Goal: Information Seeking & Learning: Check status

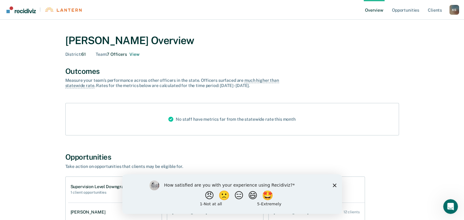
click at [16, 55] on div "[PERSON_NAME] Overview District : 61 Team : 7 Officers View Outcomes Measure yo…" at bounding box center [231, 172] width 449 height 290
drag, startPoint x: 335, startPoint y: 187, endPoint x: 332, endPoint y: 182, distance: 5.8
click at [335, 187] on icon "Close survey" at bounding box center [334, 185] width 4 height 4
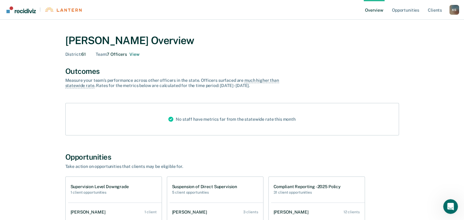
click at [23, 63] on div "[PERSON_NAME] Overview District : 61 Team : 7 Officers View Outcomes Measure yo…" at bounding box center [231, 172] width 449 height 290
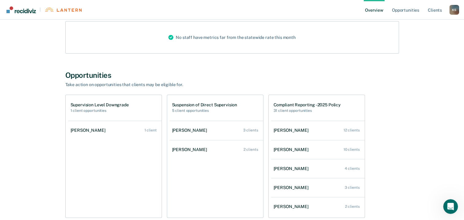
scroll to position [92, 0]
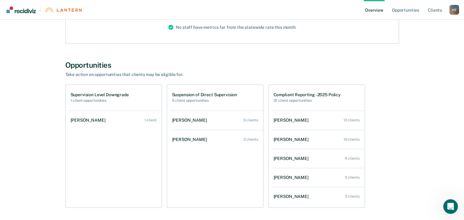
click at [288, 92] on h1 "Compliant Reporting - 2025 Policy" at bounding box center [306, 94] width 67 height 5
click at [292, 100] on h2 "31 client opportunities" at bounding box center [306, 100] width 67 height 4
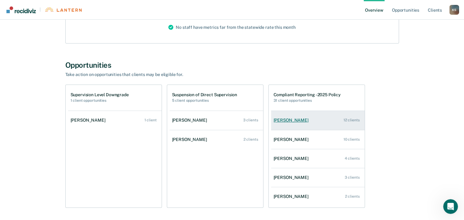
click at [292, 120] on div "[PERSON_NAME]" at bounding box center [291, 120] width 37 height 5
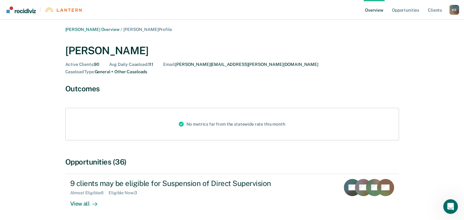
scroll to position [74, 0]
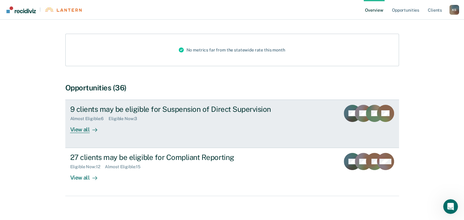
click at [83, 122] on div "View all" at bounding box center [87, 127] width 34 height 12
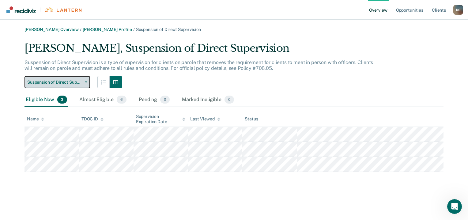
click at [88, 81] on button "Suspension of Direct Supervision" at bounding box center [58, 82] width 66 height 12
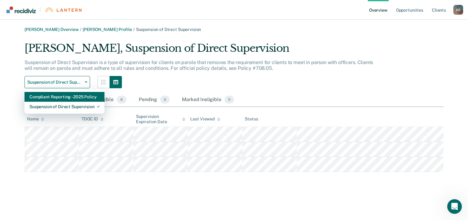
click at [71, 98] on div "Compliant Reporting - 2025 Policy" at bounding box center [64, 97] width 70 height 10
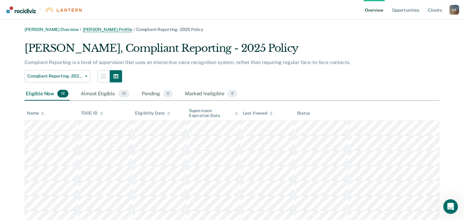
click at [99, 32] on link "[PERSON_NAME] Profile" at bounding box center [107, 29] width 49 height 5
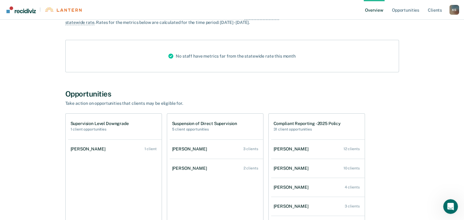
scroll to position [92, 0]
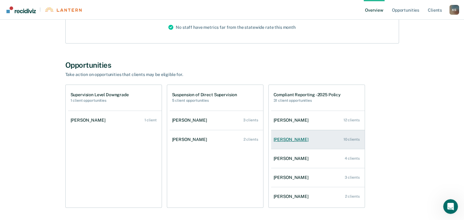
click at [288, 139] on div "[PERSON_NAME]" at bounding box center [291, 139] width 37 height 5
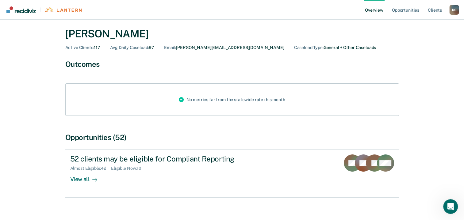
scroll to position [26, 0]
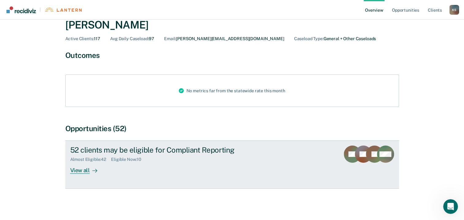
click at [81, 171] on div "View all" at bounding box center [87, 168] width 34 height 12
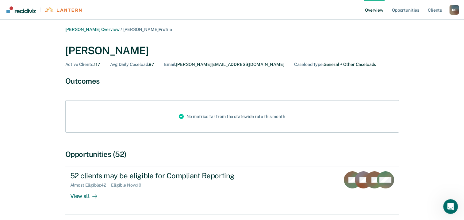
scroll to position [26, 0]
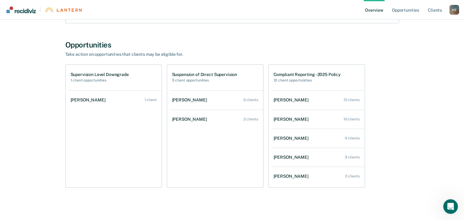
scroll to position [116, 0]
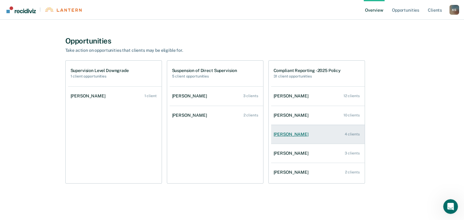
click at [294, 134] on div "[PERSON_NAME]" at bounding box center [291, 134] width 37 height 5
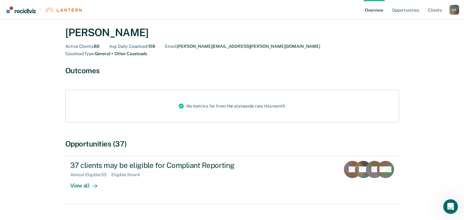
scroll to position [26, 0]
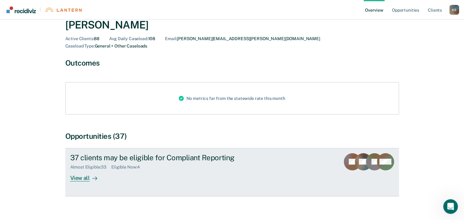
click at [80, 172] on div "View all" at bounding box center [87, 175] width 34 height 12
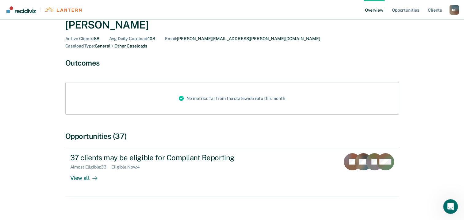
scroll to position [116, 0]
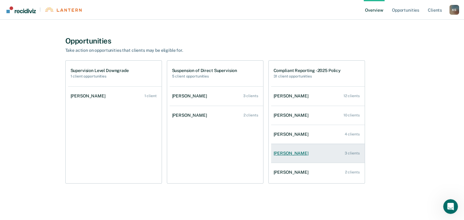
click at [306, 155] on div "[PERSON_NAME]" at bounding box center [291, 153] width 37 height 5
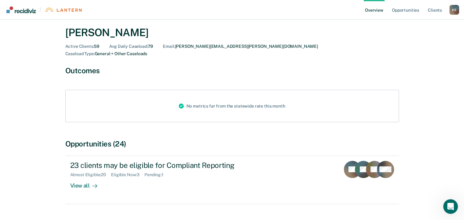
scroll to position [26, 0]
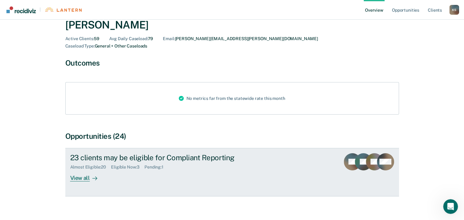
click at [86, 170] on div "View all" at bounding box center [87, 175] width 34 height 12
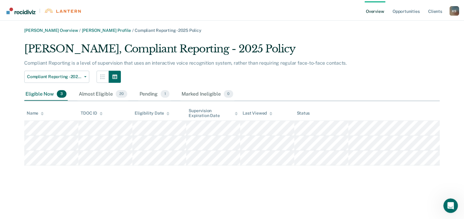
scroll to position [26, 0]
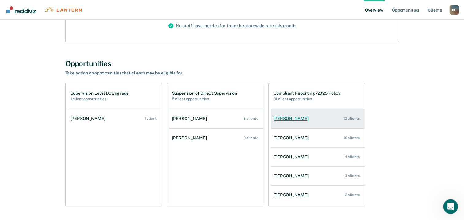
scroll to position [116, 0]
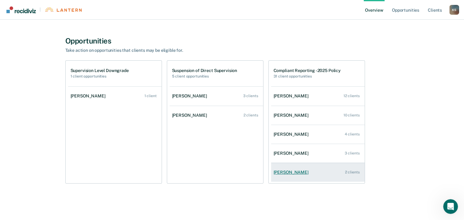
click at [288, 172] on div "[PERSON_NAME]" at bounding box center [291, 172] width 37 height 5
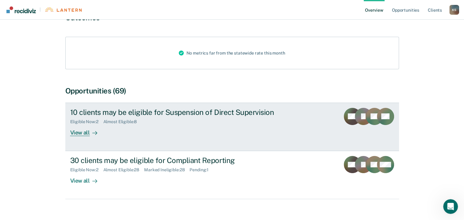
scroll to position [74, 0]
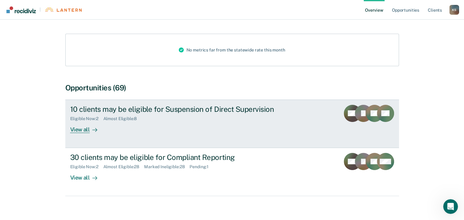
click at [76, 123] on div "View all" at bounding box center [87, 127] width 34 height 12
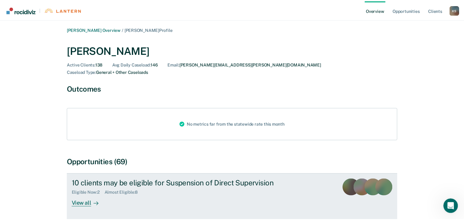
scroll to position [74, 0]
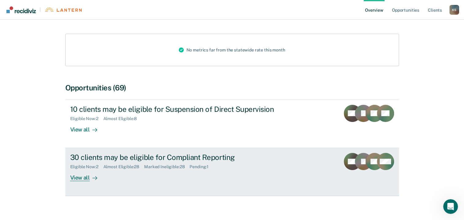
click at [83, 170] on div "View all" at bounding box center [87, 175] width 34 height 12
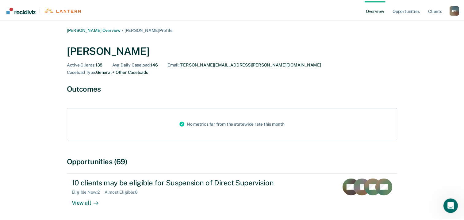
scroll to position [74, 0]
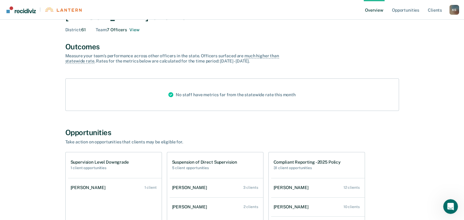
scroll to position [24, 0]
click at [311, 39] on div "[PERSON_NAME] Overview District : 61 Team : 7 Officers View Outcomes Measure yo…" at bounding box center [232, 148] width 368 height 290
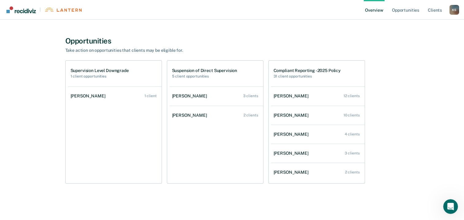
scroll to position [0, 0]
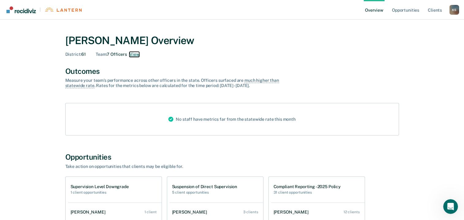
click at [134, 55] on button "View" at bounding box center [134, 54] width 10 height 5
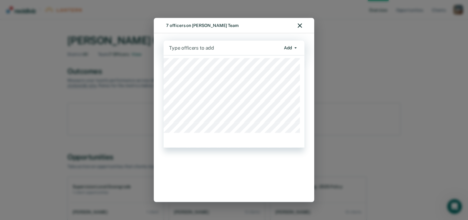
click at [210, 47] on div at bounding box center [225, 47] width 112 height 7
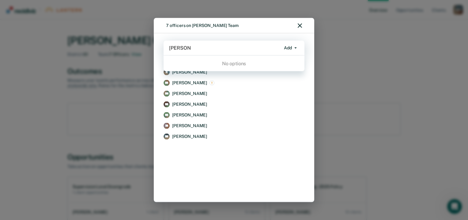
type input "lexie bell"
click at [255, 188] on div "JE Jennifer Evans Remove DB Devin Burrow Remove MG Maria Gregory Remove PM Pame…" at bounding box center [233, 130] width 143 height 129
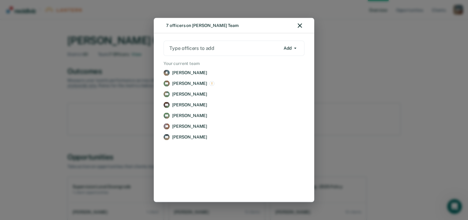
drag, startPoint x: 392, startPoint y: 71, endPoint x: 386, endPoint y: 70, distance: 6.9
click at [386, 70] on div "7 officers on Kerri Beth Springer's Team Type officers to add Add Add Remove Yo…" at bounding box center [234, 110] width 468 height 220
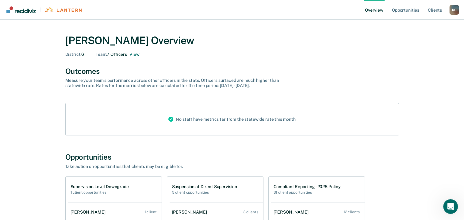
click at [241, 64] on div "[PERSON_NAME] Overview District : 61 Team : 7 Officers View Outcomes Measure yo…" at bounding box center [232, 172] width 368 height 290
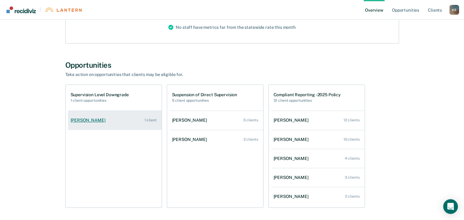
click at [153, 121] on div "1 client" at bounding box center [150, 120] width 12 height 4
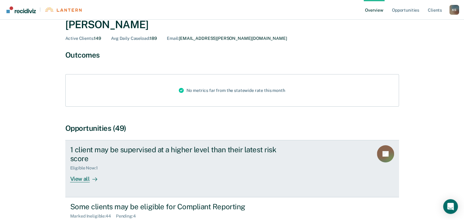
scroll to position [83, 0]
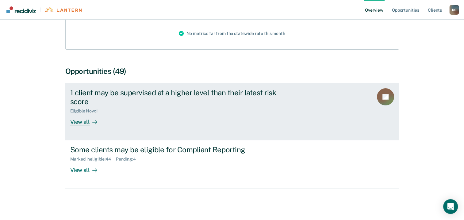
click at [79, 119] on div "View all" at bounding box center [87, 119] width 34 height 12
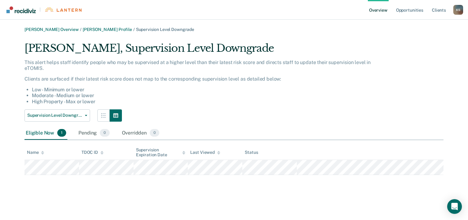
click at [9, 170] on div "[PERSON_NAME] Overview / [PERSON_NAME] Profile / Supervision Level Downgrade [P…" at bounding box center [233, 101] width 453 height 148
drag, startPoint x: 9, startPoint y: 170, endPoint x: 5, endPoint y: 150, distance: 20.6
click at [6, 152] on main "[PERSON_NAME] Overview / [PERSON_NAME] Profile / Supervision Level Downgrade [P…" at bounding box center [234, 120] width 468 height 200
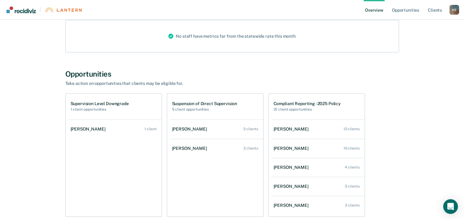
scroll to position [92, 0]
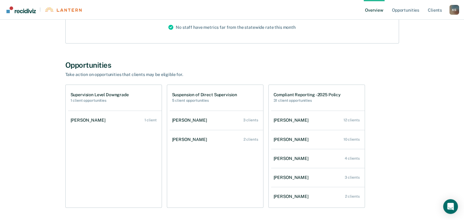
click at [279, 52] on div "[PERSON_NAME] Overview District : 61 Team : 7 Officers View Outcomes Measure yo…" at bounding box center [232, 80] width 368 height 290
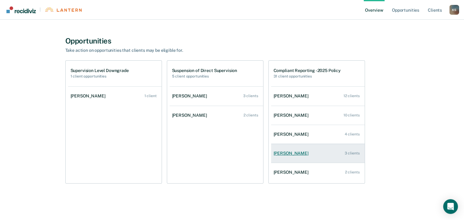
click at [299, 153] on div "[PERSON_NAME]" at bounding box center [291, 153] width 37 height 5
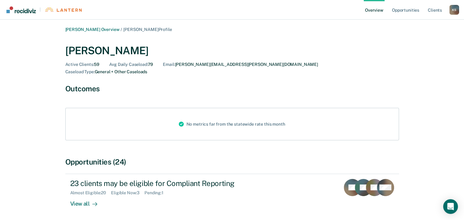
scroll to position [26, 0]
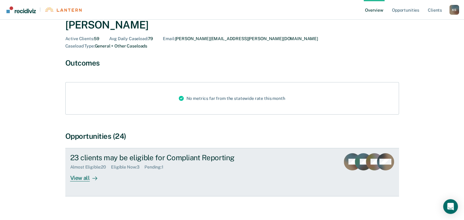
click at [85, 170] on div "View all" at bounding box center [87, 175] width 34 height 12
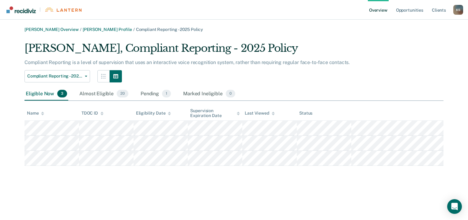
click at [24, 120] on div "[PERSON_NAME] Overview / [PERSON_NAME] Profile / Compliant Reporting - 2025 Pol…" at bounding box center [233, 96] width 453 height 139
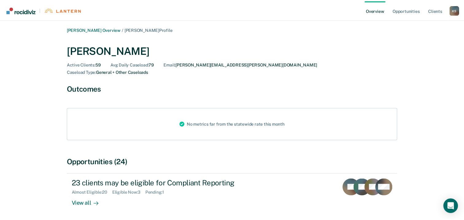
scroll to position [26, 0]
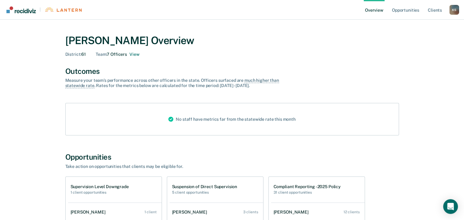
scroll to position [92, 0]
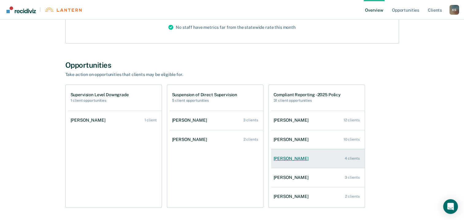
click at [285, 156] on div "[PERSON_NAME]" at bounding box center [291, 158] width 37 height 5
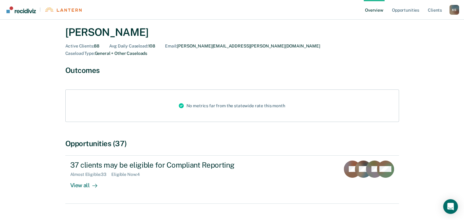
scroll to position [26, 0]
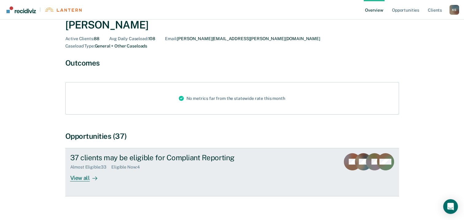
click at [73, 171] on div "View all" at bounding box center [87, 175] width 34 height 12
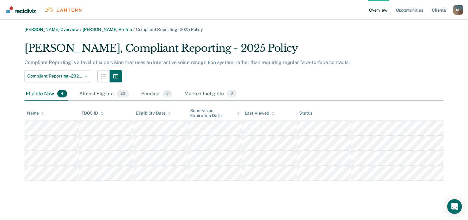
click at [21, 120] on div "[PERSON_NAME] Overview / [PERSON_NAME] Profile / Compliant Reporting - 2025 Pol…" at bounding box center [233, 104] width 453 height 154
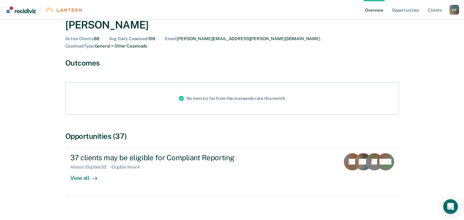
scroll to position [92, 0]
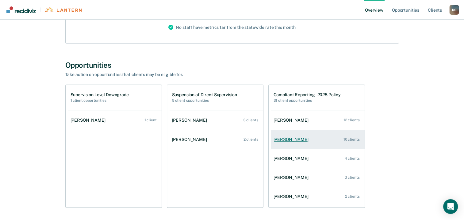
click at [286, 140] on div "[PERSON_NAME]" at bounding box center [291, 139] width 37 height 5
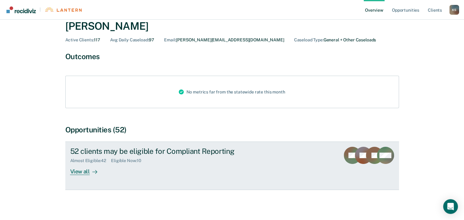
scroll to position [26, 0]
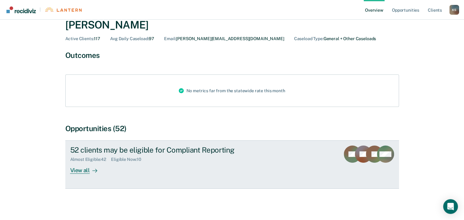
click at [74, 170] on div "View all" at bounding box center [87, 168] width 34 height 12
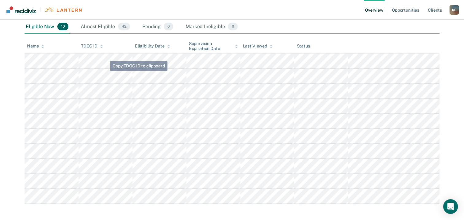
scroll to position [70, 0]
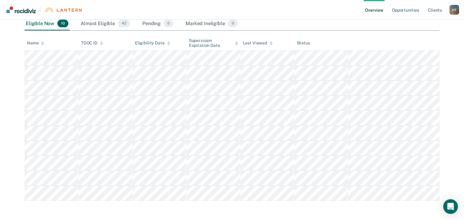
click at [0, 63] on html "Looks like you’re using Internet Explorer 11. For faster loading and a better e…" at bounding box center [232, 40] width 464 height 220
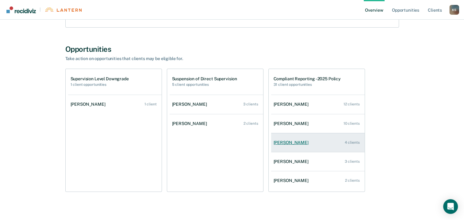
scroll to position [116, 0]
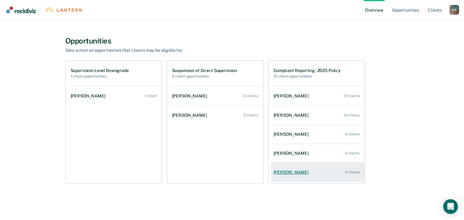
click at [295, 173] on div "[PERSON_NAME]" at bounding box center [291, 172] width 37 height 5
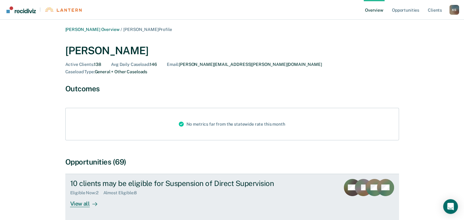
click at [81, 199] on div "View all" at bounding box center [87, 201] width 34 height 12
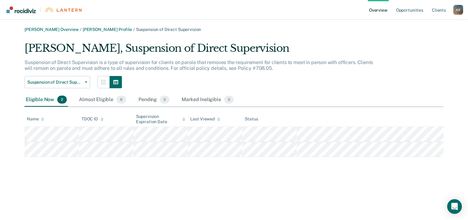
click at [27, 133] on tbody at bounding box center [234, 142] width 419 height 30
click at [85, 82] on span "button" at bounding box center [84, 81] width 5 height 1
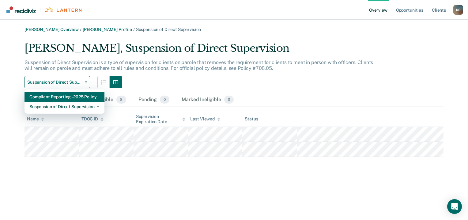
click at [76, 98] on div "Compliant Reporting - 2025 Policy" at bounding box center [64, 97] width 70 height 10
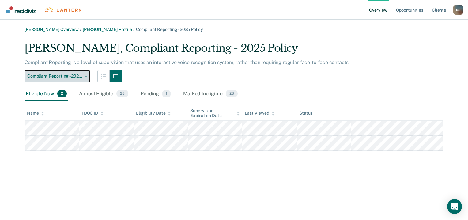
click at [86, 77] on button "Compliant Reporting - 2025 Policy" at bounding box center [58, 76] width 66 height 12
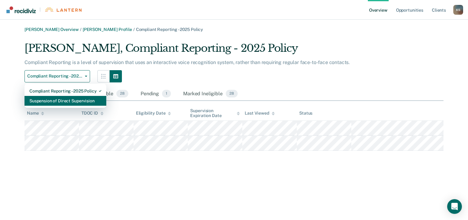
click at [54, 102] on div "Suspension of Direct Supervision" at bounding box center [65, 101] width 72 height 10
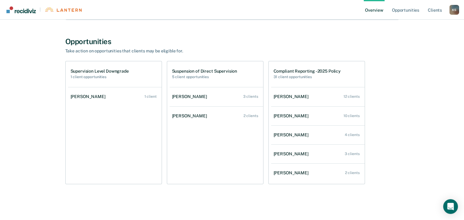
scroll to position [116, 0]
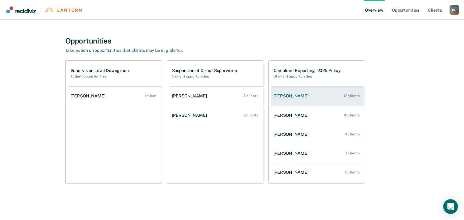
click at [309, 98] on link "[PERSON_NAME] 12 clients" at bounding box center [317, 95] width 93 height 17
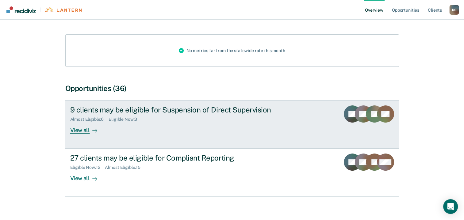
scroll to position [74, 0]
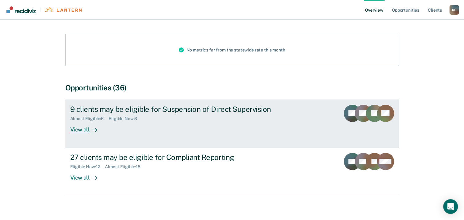
click at [78, 124] on div "View all" at bounding box center [87, 127] width 34 height 12
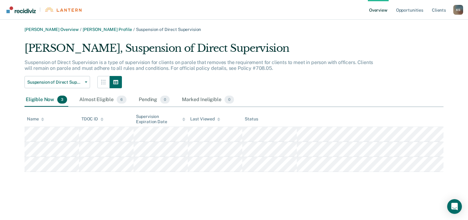
click at [23, 128] on div "[PERSON_NAME] Overview / [PERSON_NAME] Profile / Suspension of Direct Supervisi…" at bounding box center [233, 99] width 453 height 145
click at [85, 80] on button "Suspension of Direct Supervision" at bounding box center [58, 82] width 66 height 12
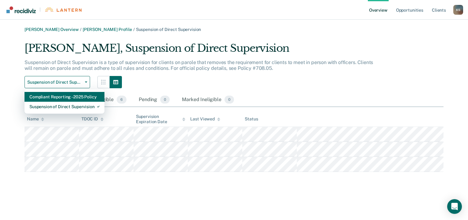
click at [49, 100] on div "Compliant Reporting - 2025 Policy" at bounding box center [64, 97] width 70 height 10
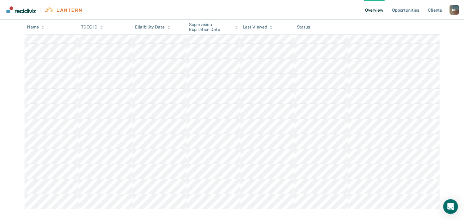
scroll to position [100, 0]
click at [26, 39] on tbody at bounding box center [232, 111] width 415 height 180
